Goal: Information Seeking & Learning: Learn about a topic

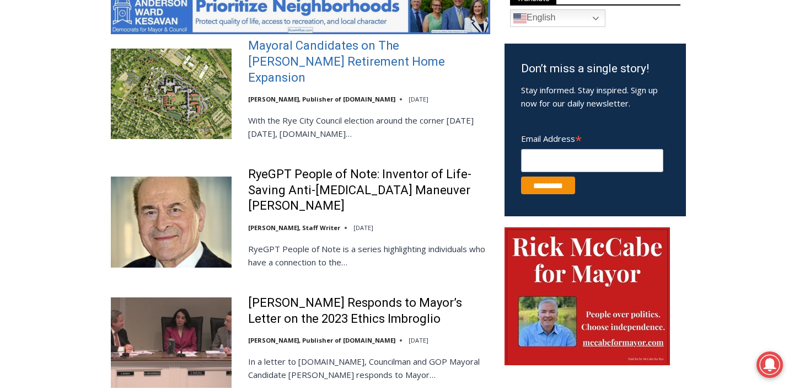
click at [357, 45] on link "Mayoral Candidates on The [PERSON_NAME] Retirement Home Expansion" at bounding box center [369, 61] width 242 height 47
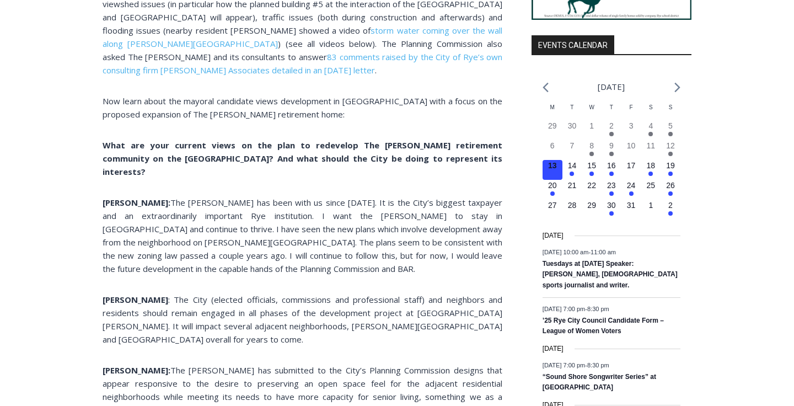
scroll to position [962, 0]
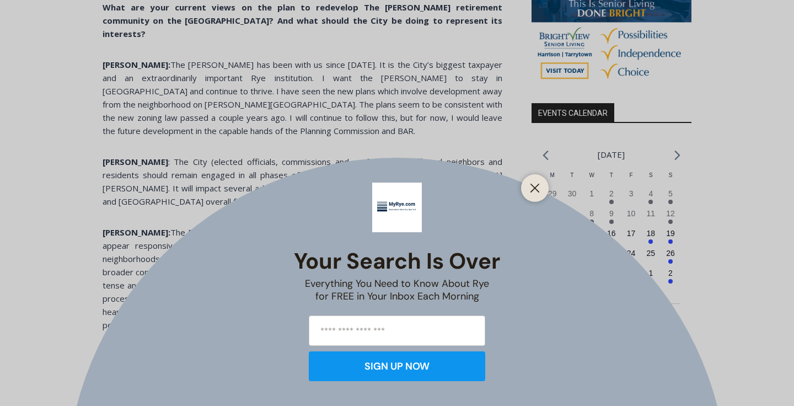
click at [422, 225] on div "Your Search is Over Everything You Need to Know About Rye for FREE in Your Inbo…" at bounding box center [397, 203] width 794 height 406
click at [531, 192] on line "Close" at bounding box center [535, 188] width 8 height 8
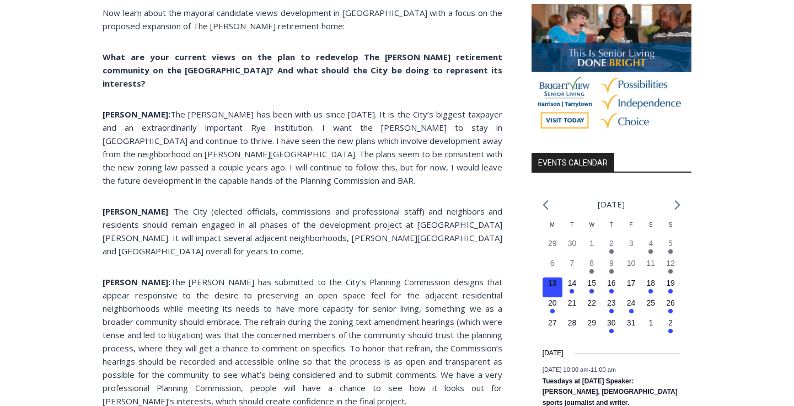
click at [542, 137] on img at bounding box center [611, 70] width 160 height 133
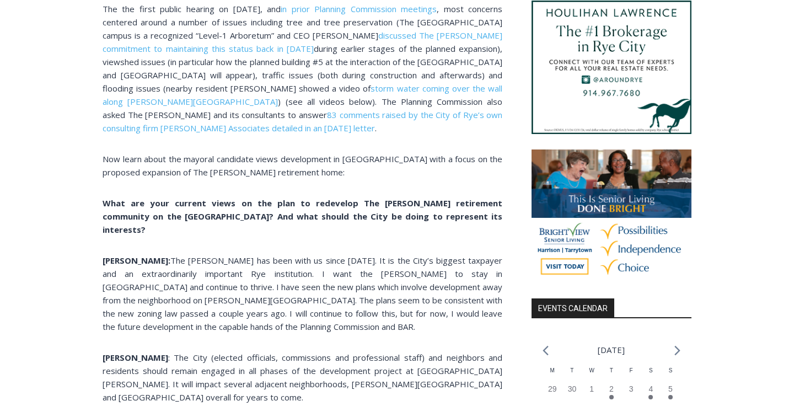
click at [542, 185] on img at bounding box center [611, 215] width 160 height 133
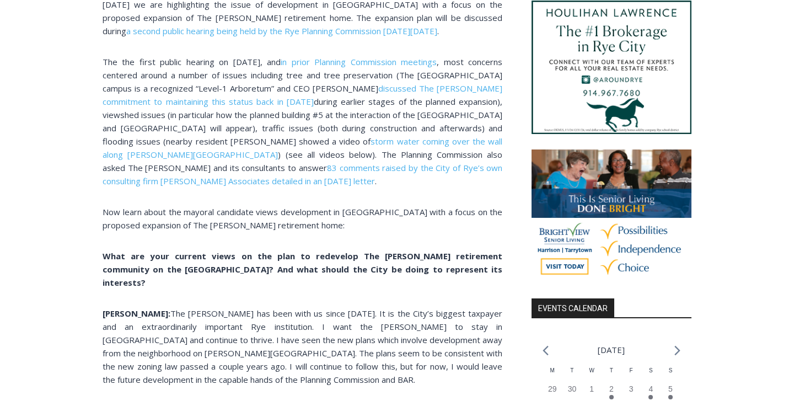
click at [539, 185] on img at bounding box center [611, 215] width 160 height 133
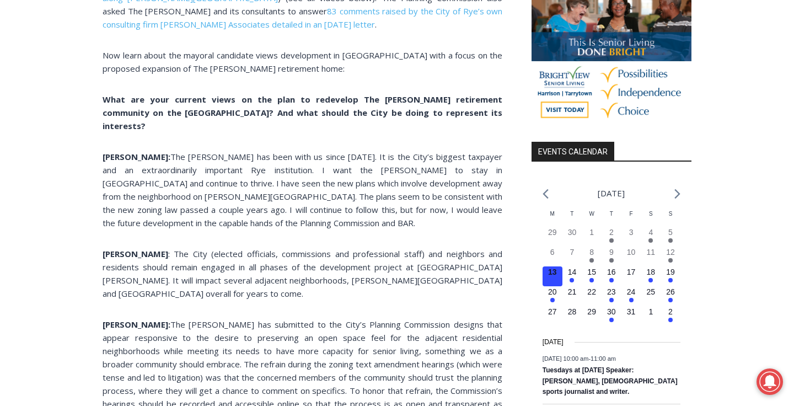
scroll to position [1222, 0]
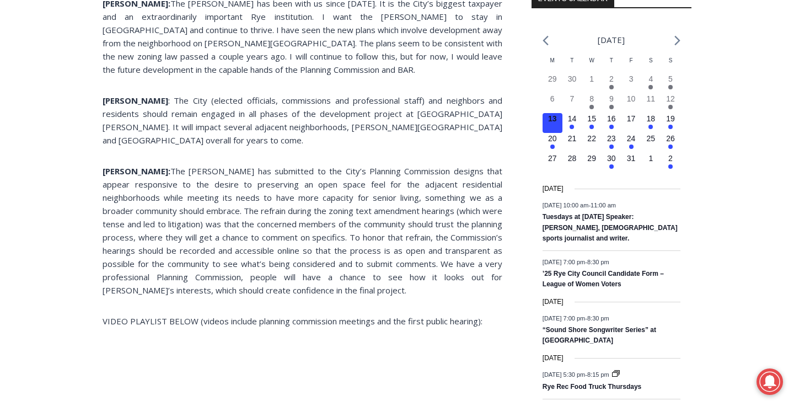
click at [459, 165] on span "The Osborn has submitted to the City’s Planning Commission designs that appear …" at bounding box center [303, 230] width 400 height 130
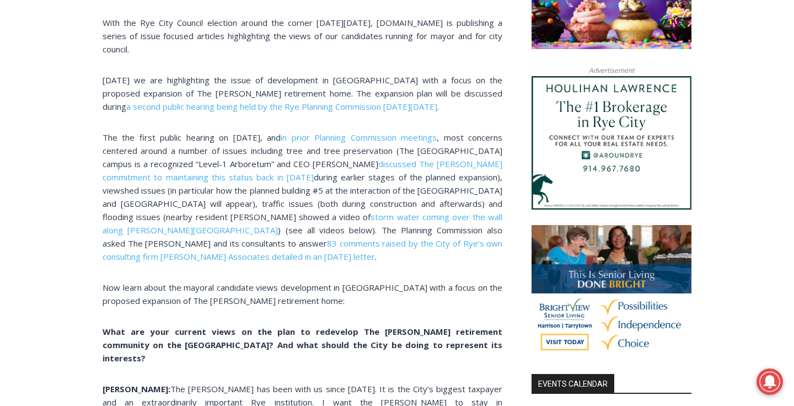
scroll to position [841, 0]
